Goal: Check status: Check status

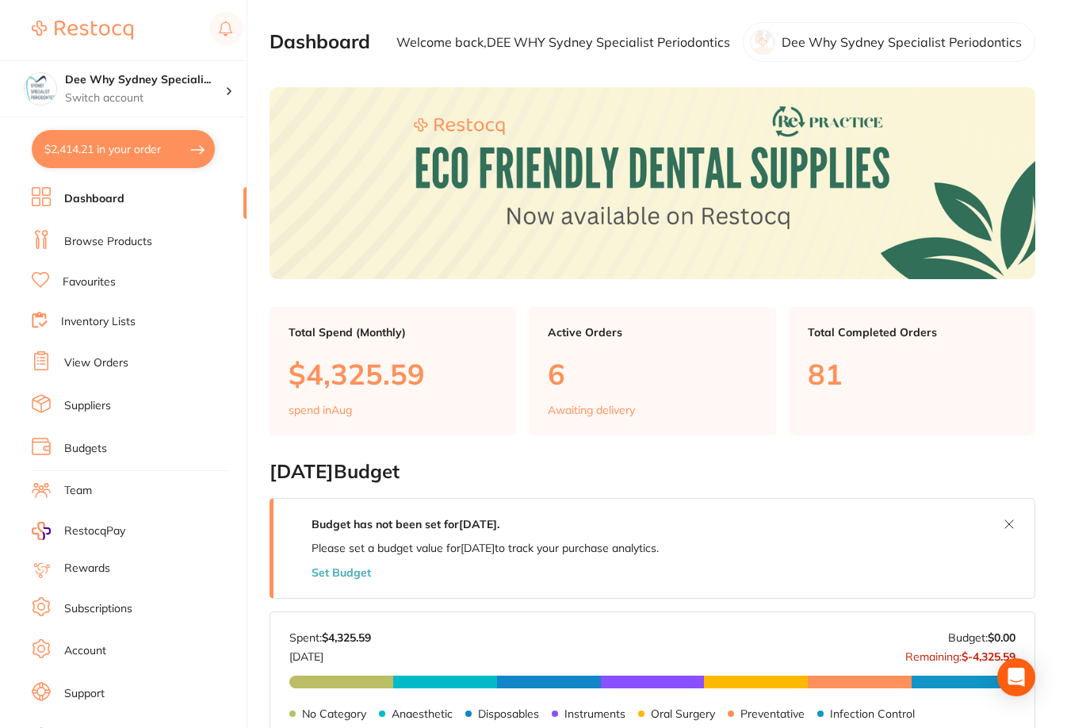
click at [101, 362] on link "View Orders" at bounding box center [96, 363] width 64 height 16
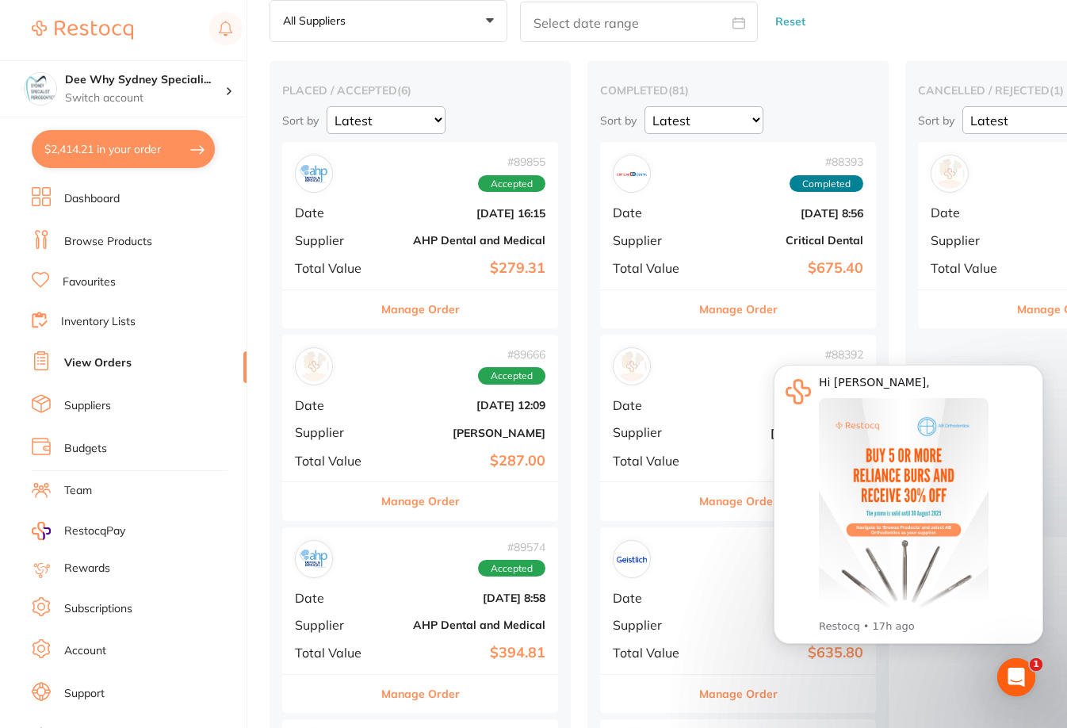
click at [435, 456] on b "$287.00" at bounding box center [466, 461] width 159 height 17
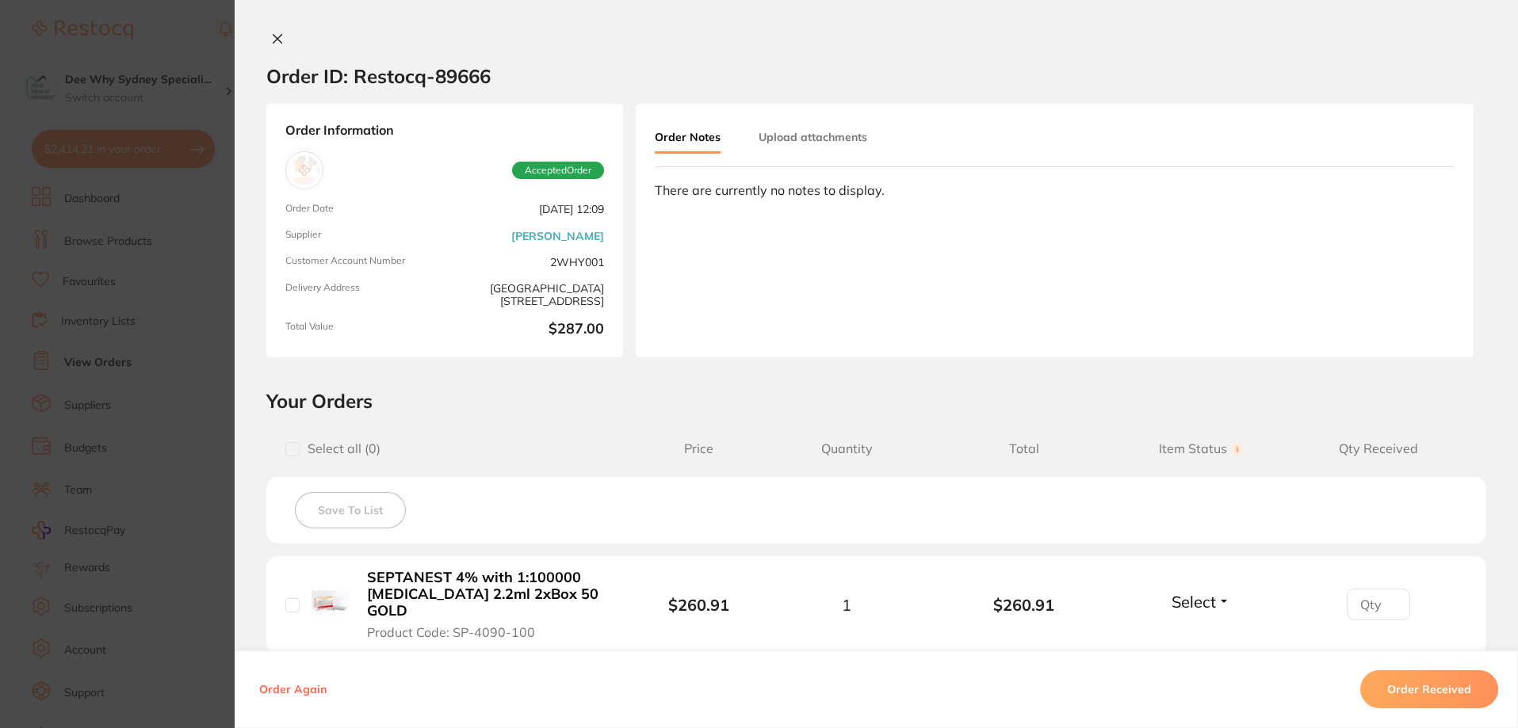
click at [279, 44] on icon at bounding box center [277, 38] width 13 height 13
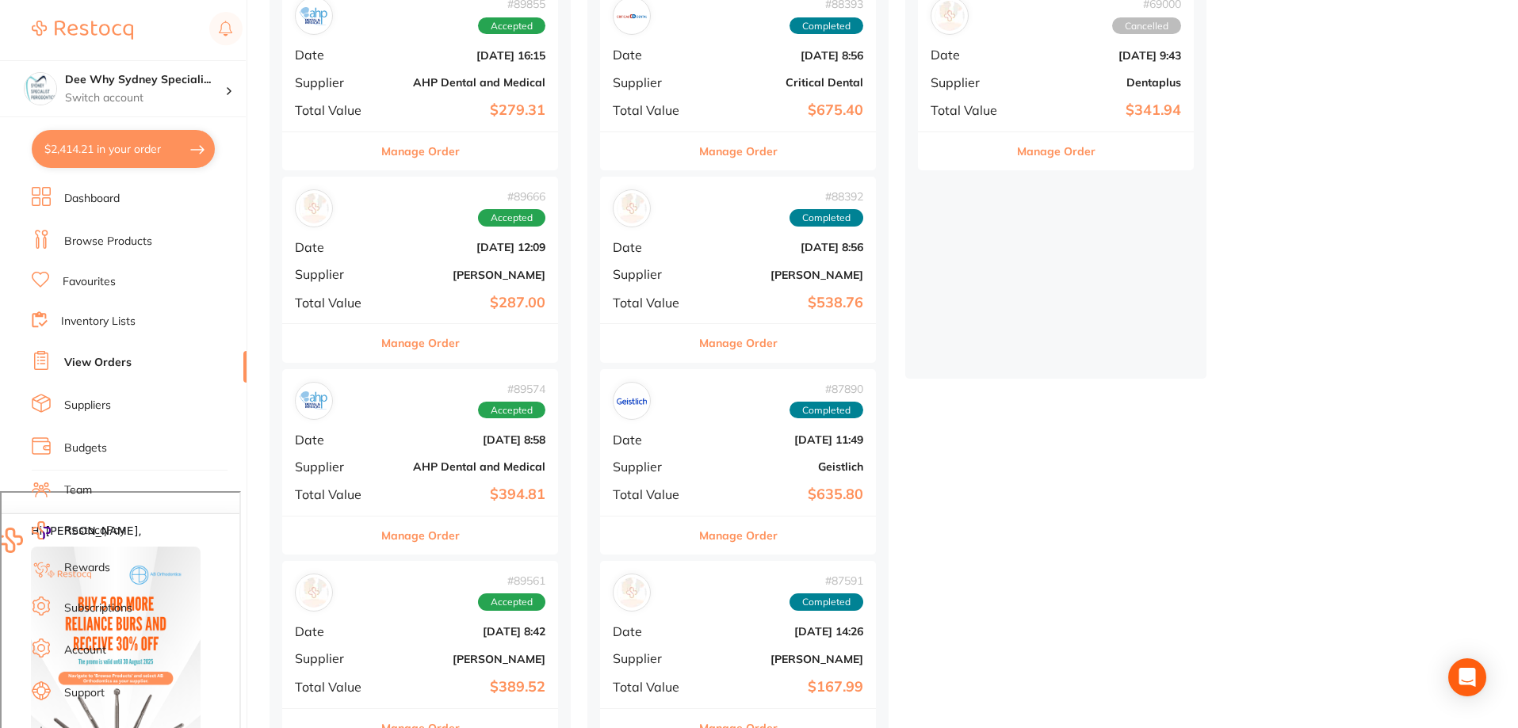
scroll to position [238, 0]
click at [331, 262] on div "# 89666 Accepted Date [DATE] 12:09 Supplier [PERSON_NAME] Total Value $287.00" at bounding box center [420, 249] width 276 height 147
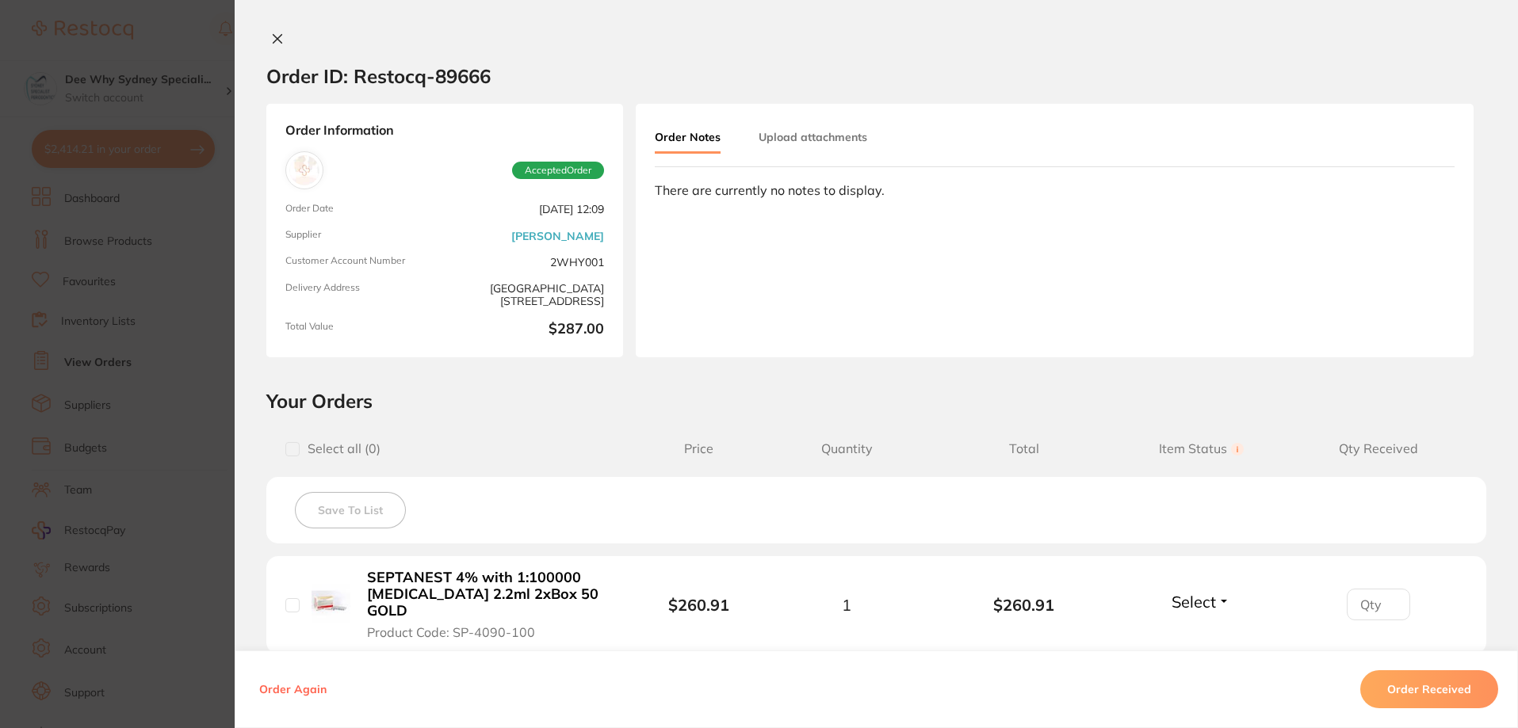
click at [281, 43] on button at bounding box center [277, 40] width 22 height 17
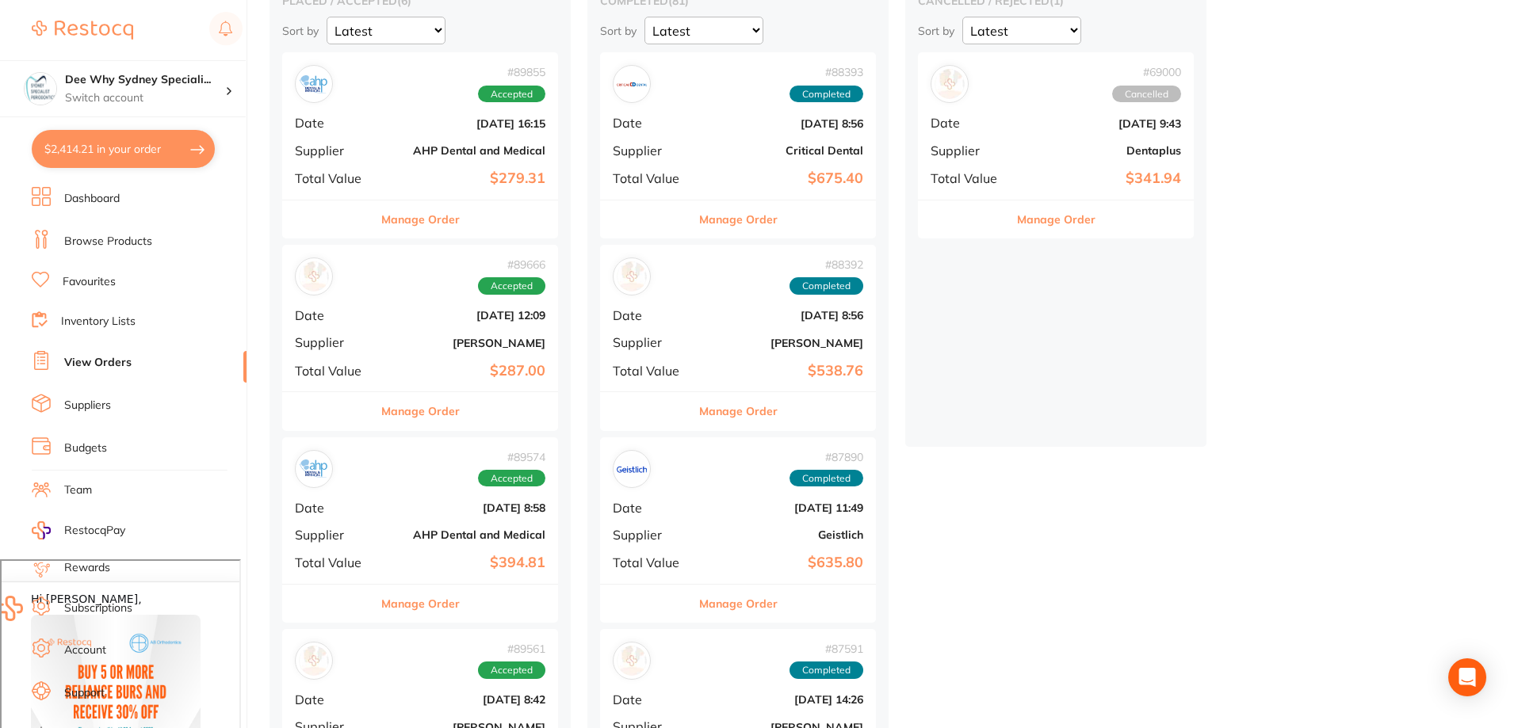
scroll to position [396, 0]
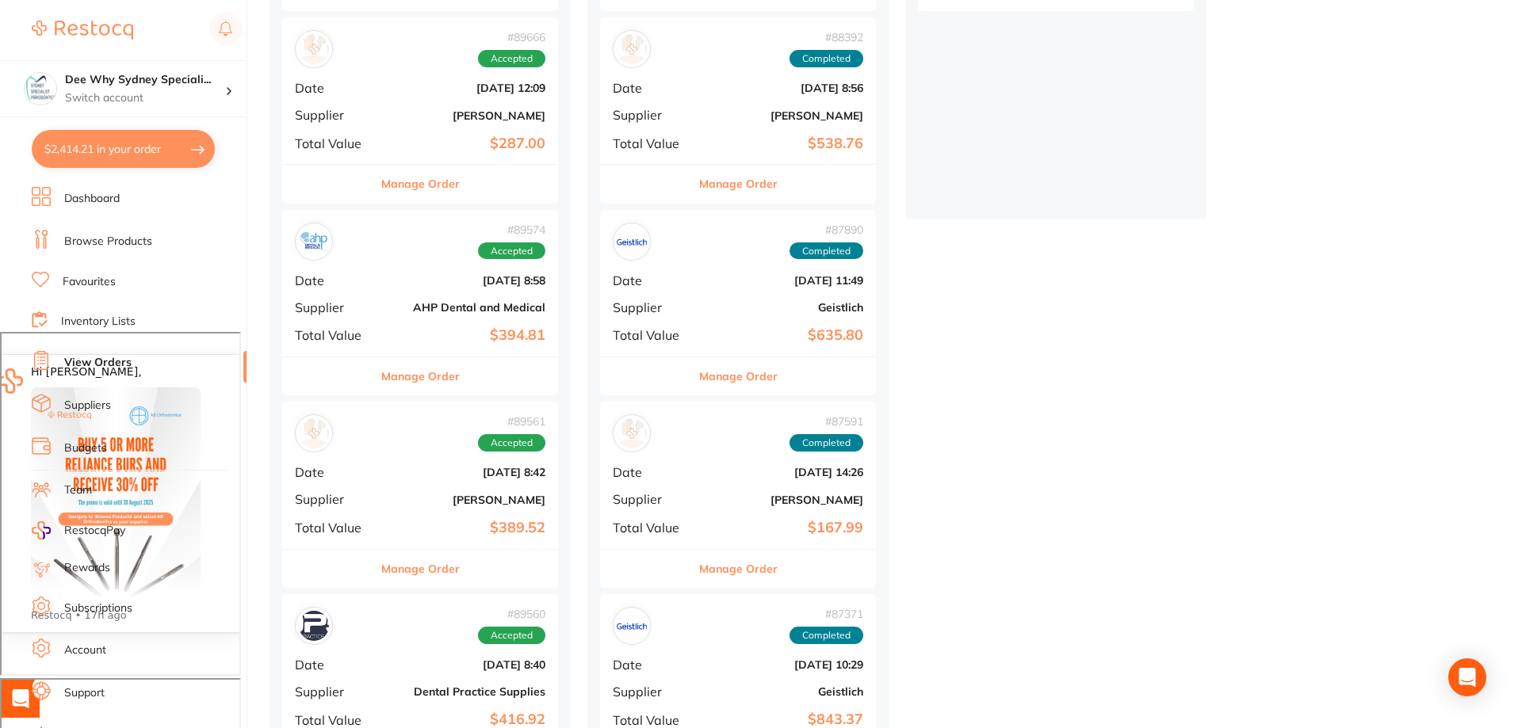
click at [432, 333] on b "$394.81" at bounding box center [466, 335] width 159 height 17
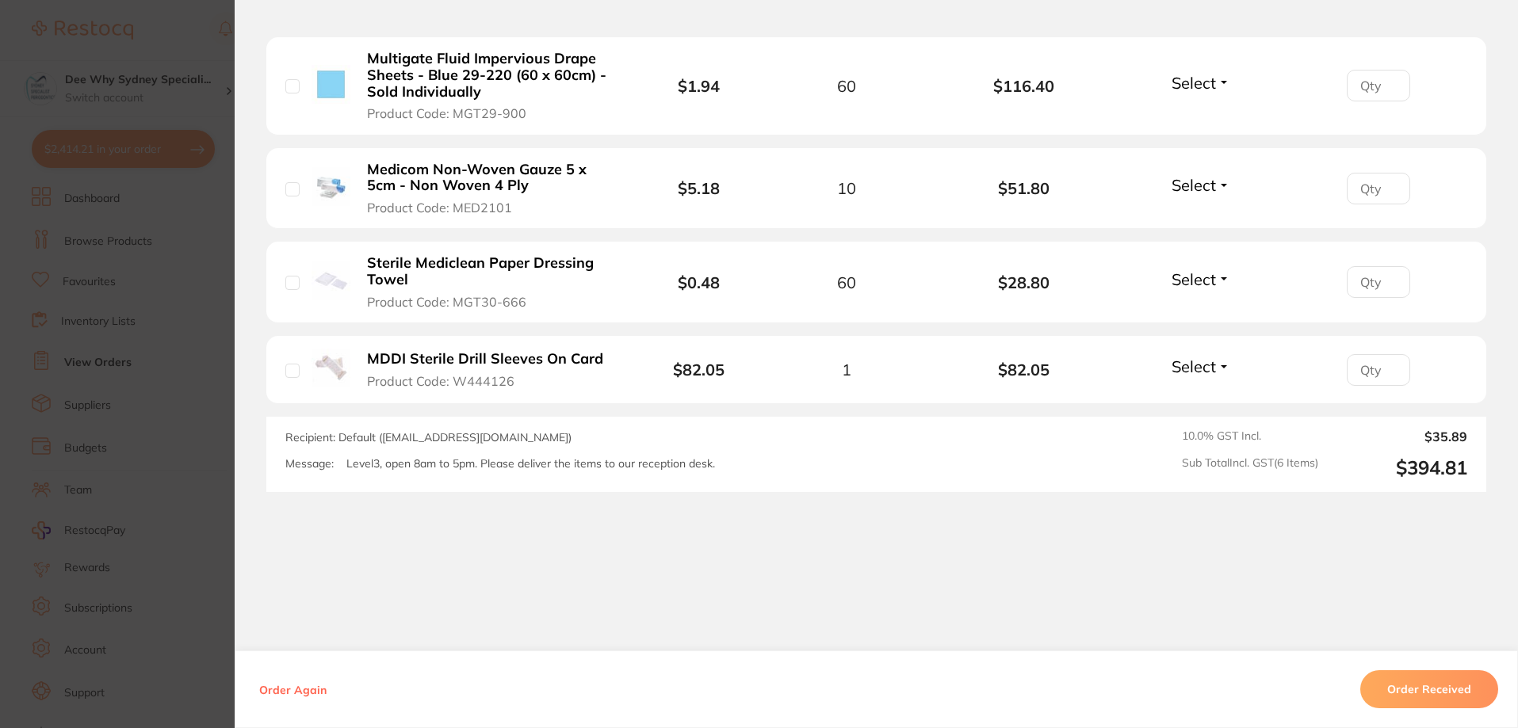
click at [1070, 697] on button "Order Received" at bounding box center [1429, 690] width 138 height 38
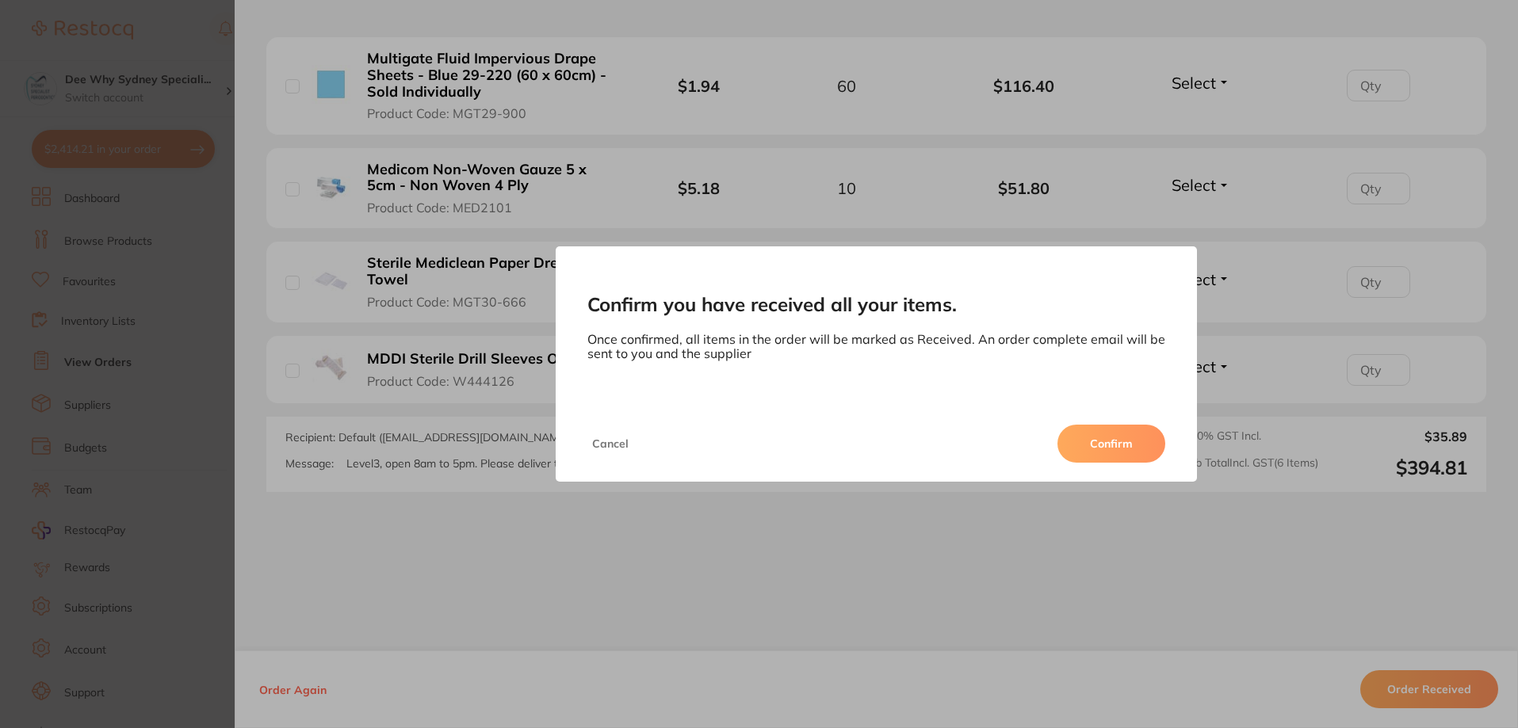
click at [1070, 449] on button "Confirm" at bounding box center [1111, 444] width 108 height 38
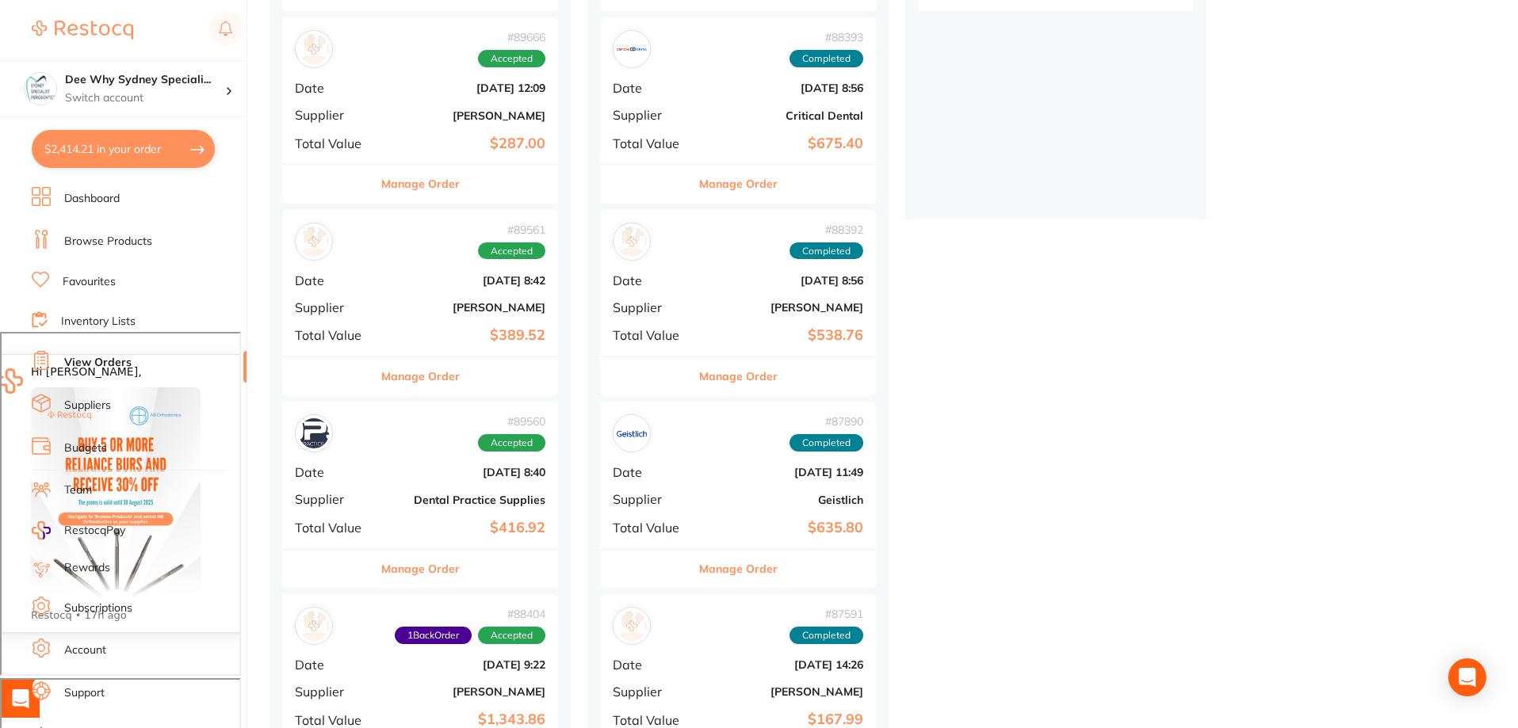
click at [438, 453] on div "# 89560 Accepted Date [DATE] 8:40 Supplier Dental Practice Supplies Total Value…" at bounding box center [420, 475] width 276 height 147
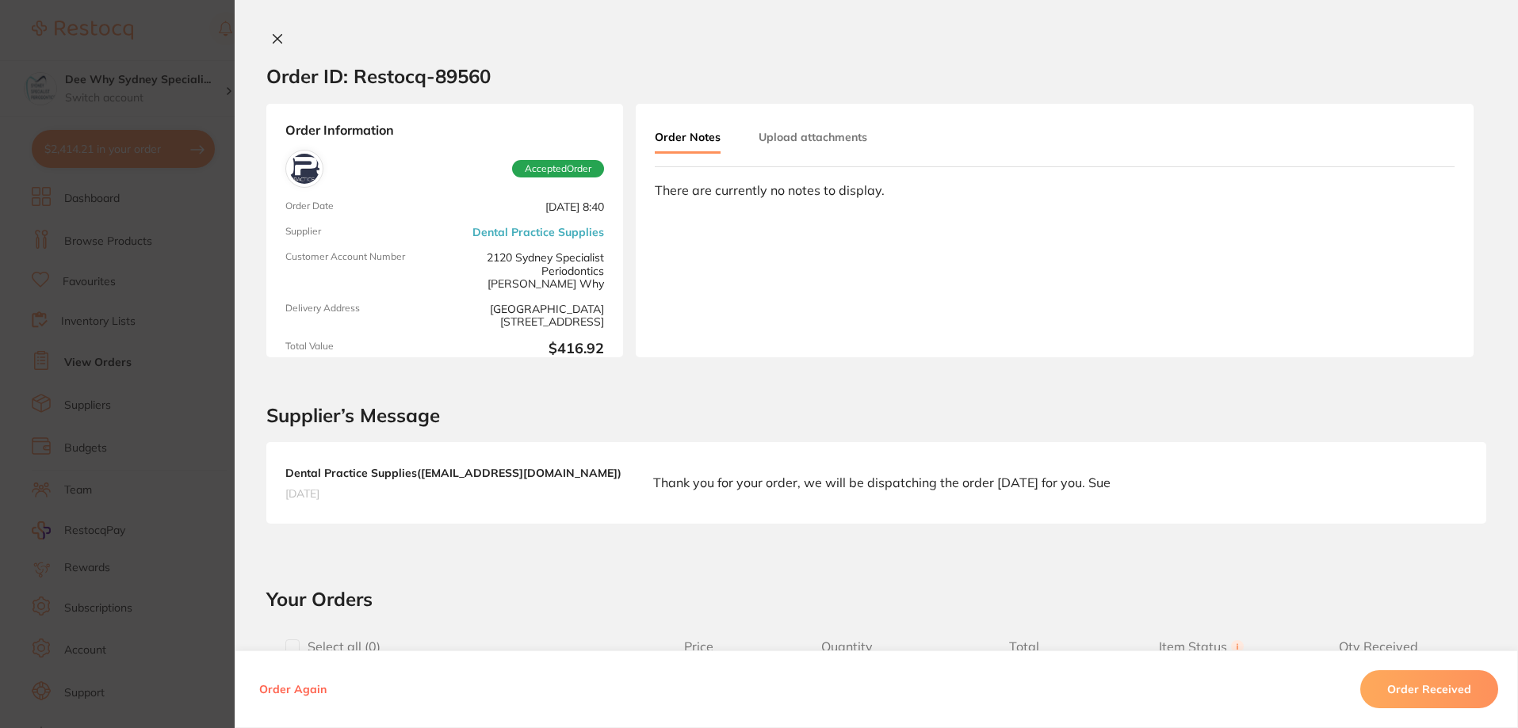
click at [278, 44] on icon at bounding box center [277, 38] width 13 height 13
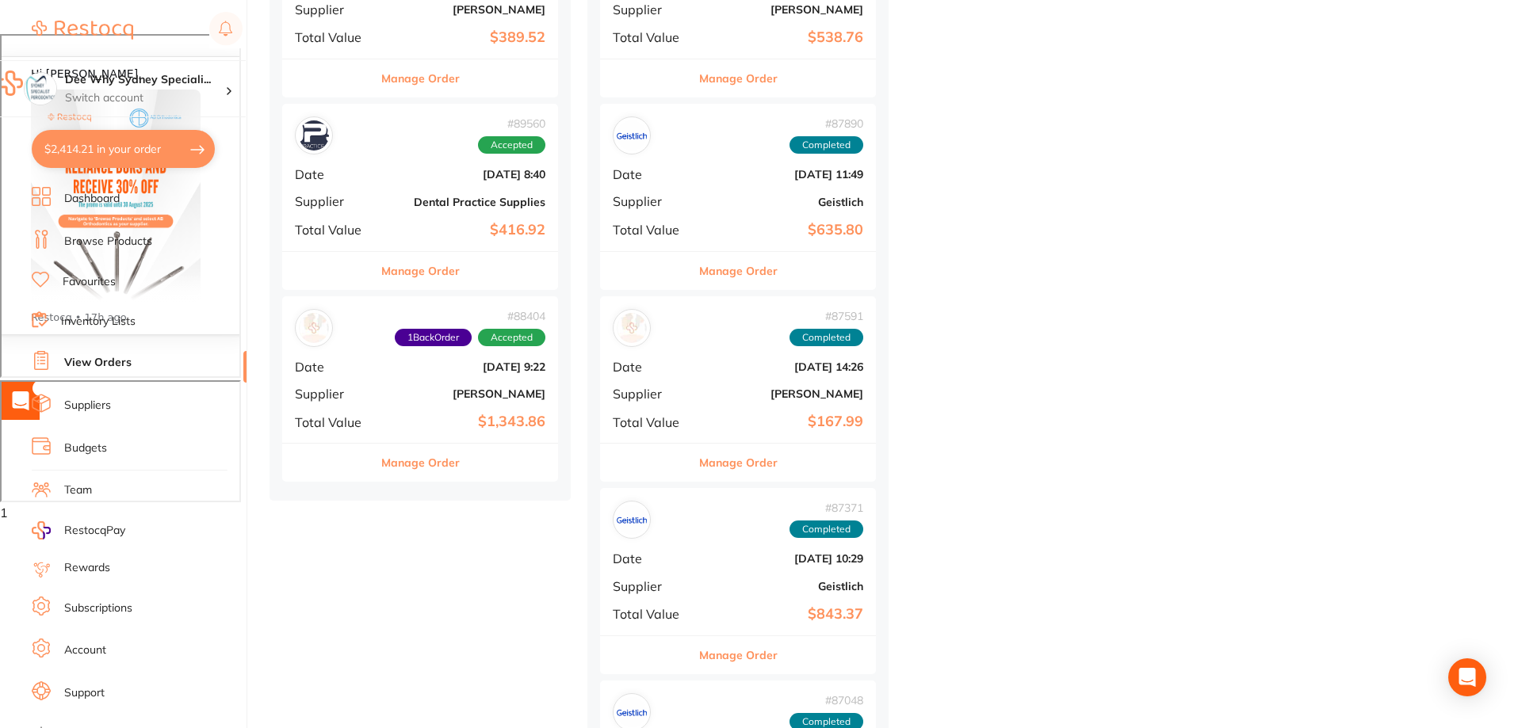
scroll to position [713, 0]
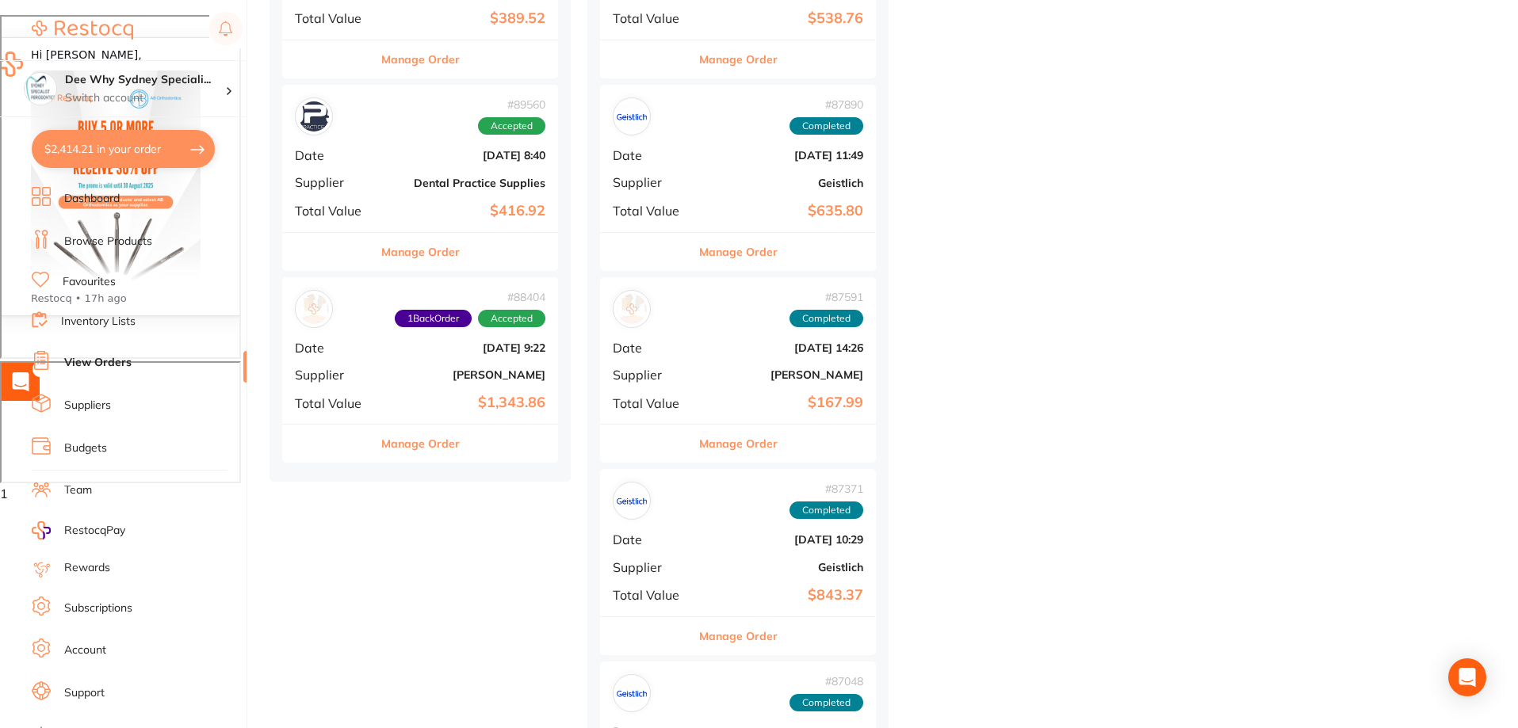
click at [354, 359] on div "# 88404 1 Back Order Accepted Date [DATE] 9:22 Supplier [PERSON_NAME] Total Val…" at bounding box center [420, 350] width 276 height 147
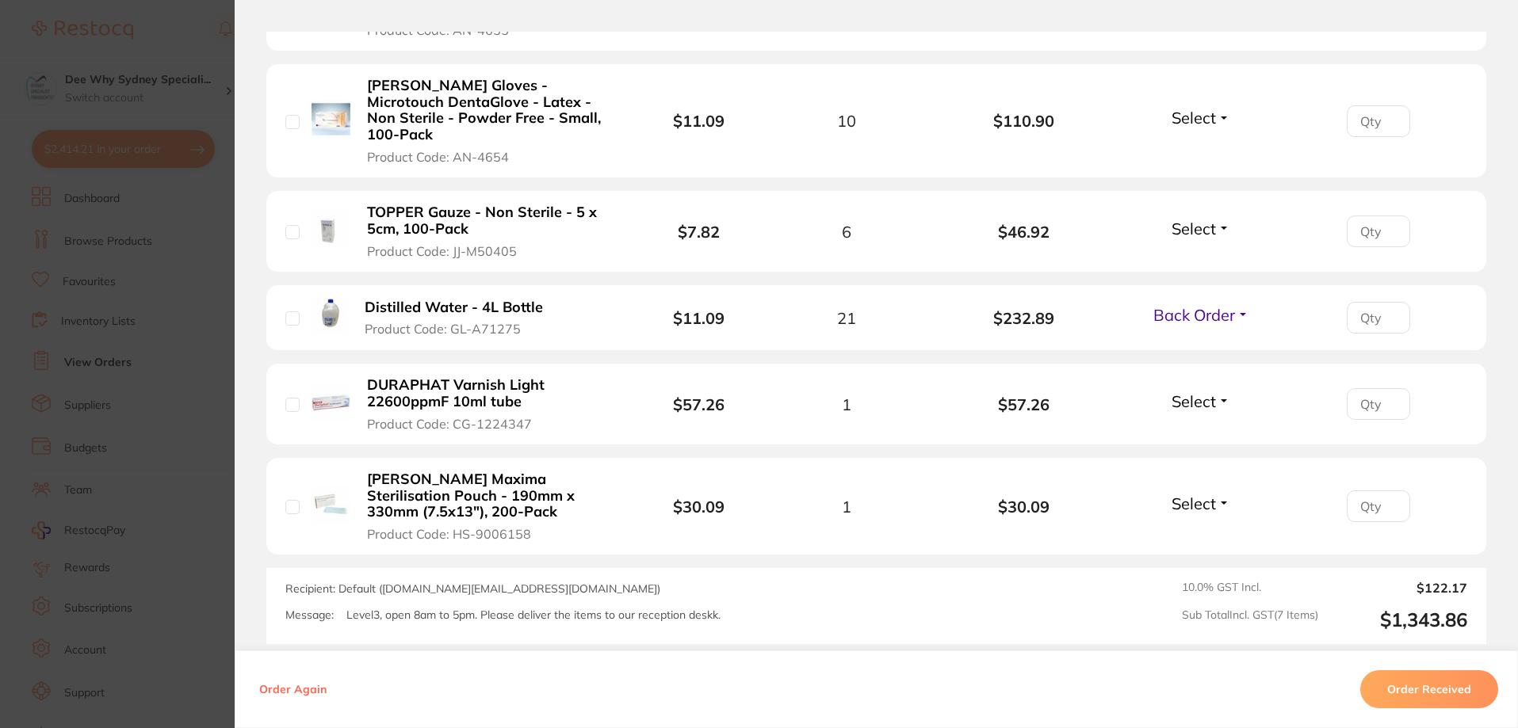
click at [1070, 305] on button "Back Order" at bounding box center [1201, 315] width 105 height 20
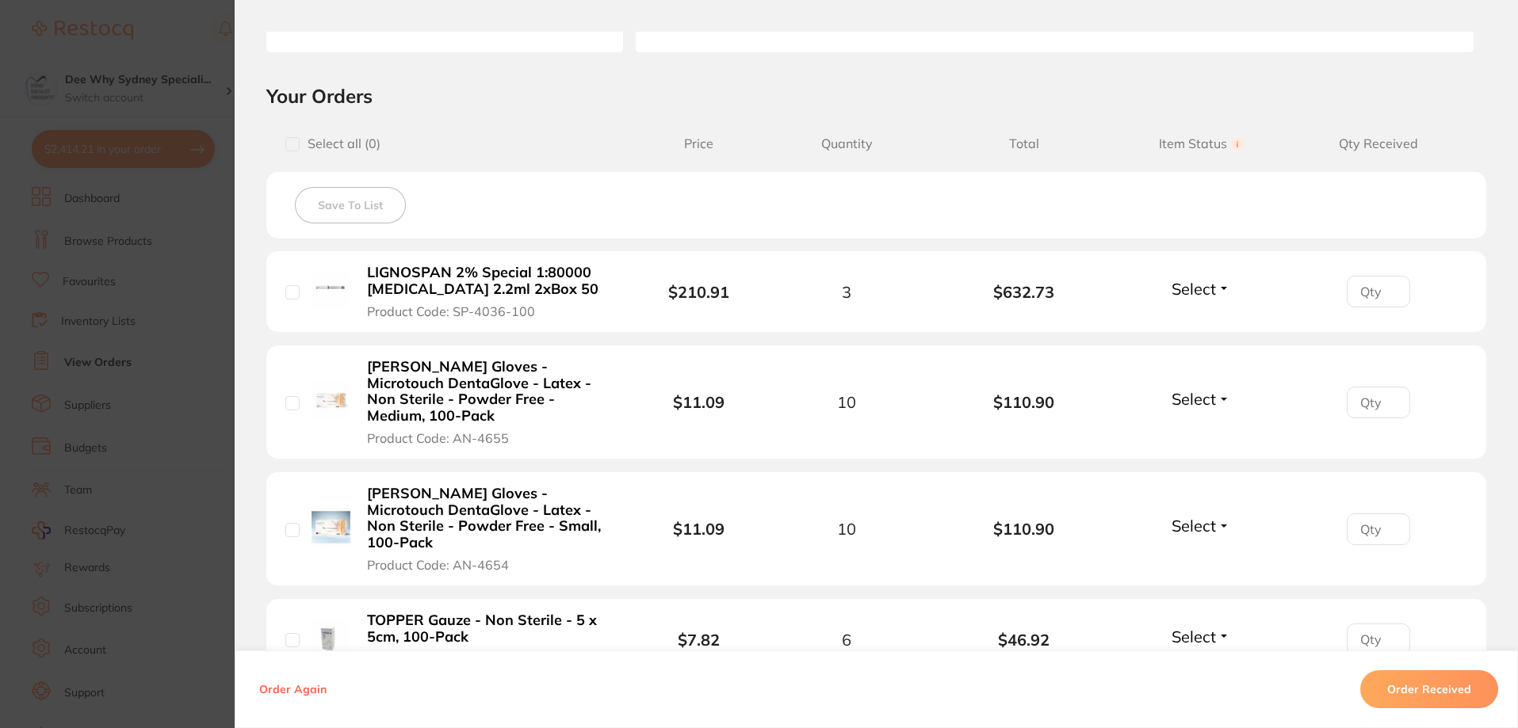
scroll to position [38, 0]
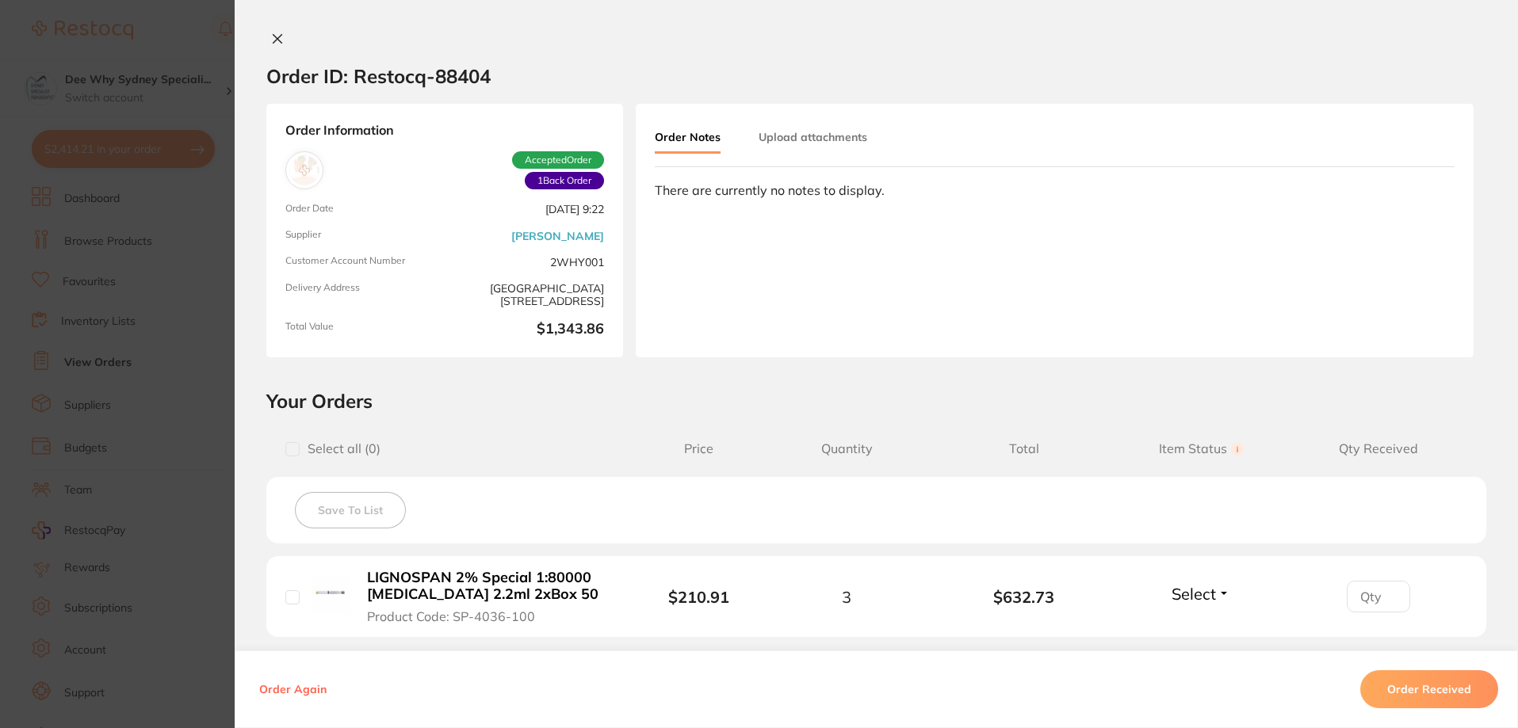
click at [274, 36] on icon at bounding box center [277, 38] width 13 height 13
